Goal: Information Seeking & Learning: Check status

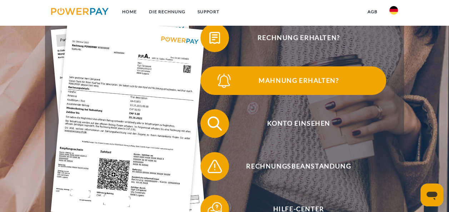
scroll to position [143, 0]
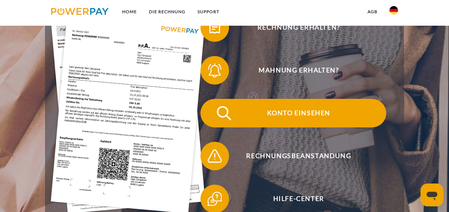
click at [306, 112] on span "Konto einsehen" at bounding box center [298, 113] width 175 height 29
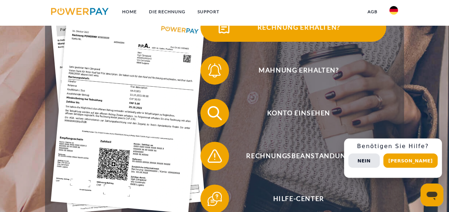
click at [310, 34] on span "Rechnung erhalten?" at bounding box center [298, 27] width 175 height 29
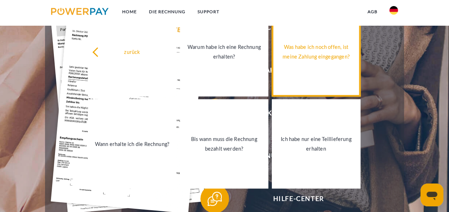
click at [334, 54] on div "Was habe ich noch offen, ist meine Zahlung eingegangen?" at bounding box center [316, 51] width 80 height 19
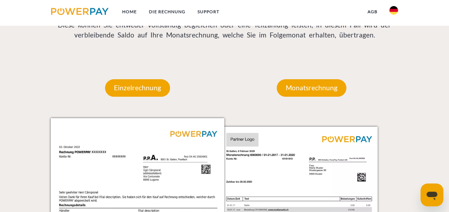
scroll to position [608, 0]
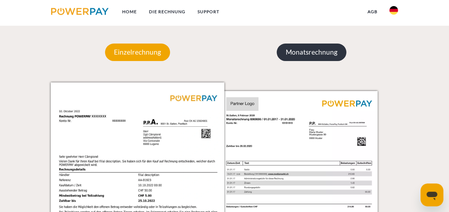
click at [330, 58] on p "Monatsrechnung" at bounding box center [312, 52] width 70 height 17
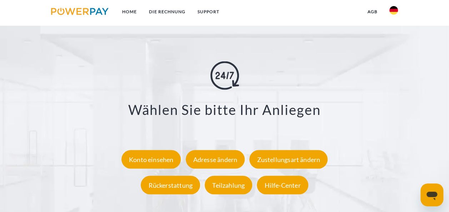
scroll to position [1180, 0]
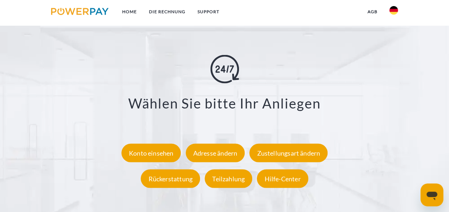
click at [407, 76] on div "**********" at bounding box center [224, 123] width 386 height 137
click at [394, 9] on img at bounding box center [394, 10] width 9 height 9
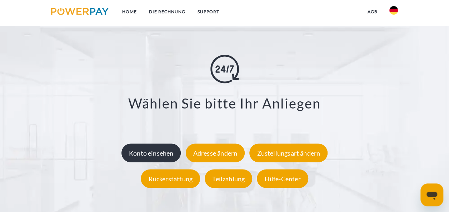
click at [169, 153] on div "Konto einsehen" at bounding box center [152, 153] width 60 height 19
click at [143, 152] on div "Konto einsehen" at bounding box center [152, 153] width 60 height 19
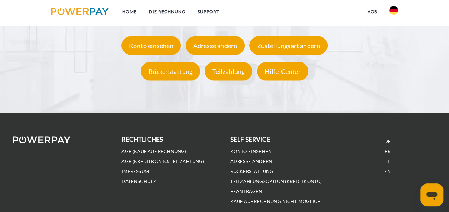
scroll to position [1250, 0]
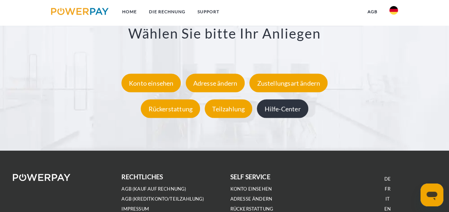
click at [284, 117] on div "Hilfe-Center" at bounding box center [282, 109] width 51 height 19
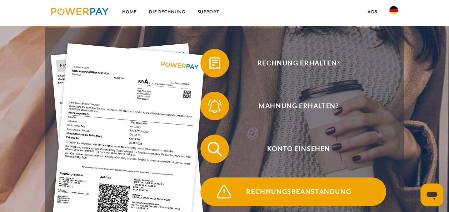
scroll to position [143, 0]
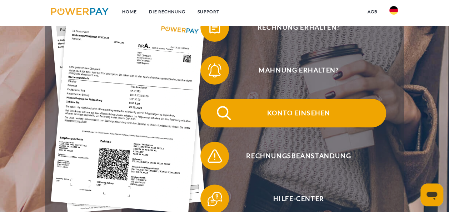
click at [220, 114] on img at bounding box center [224, 113] width 18 height 18
